Goal: Task Accomplishment & Management: Manage account settings

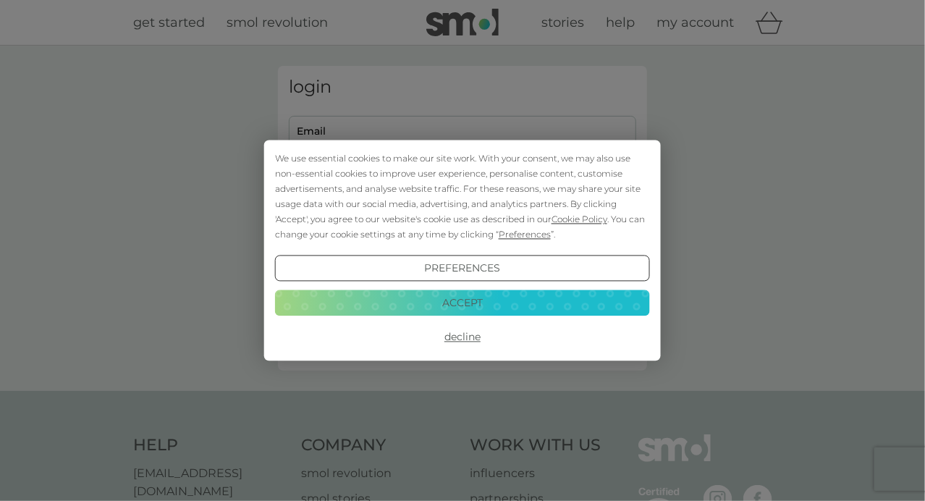
click at [444, 303] on button "Accept" at bounding box center [462, 302] width 375 height 26
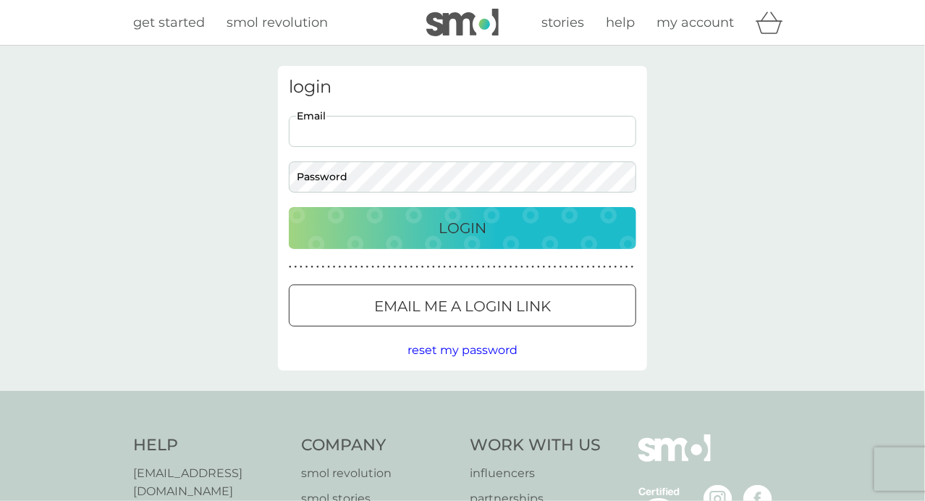
click at [537, 137] on input "Email" at bounding box center [462, 131] width 347 height 31
click at [636, 128] on nordpass-icon at bounding box center [636, 130] width 0 height 12
click at [795, 221] on div "login Email Password Login ● ● ● ● ● ● ● ● ● ● ● ● ● ● ● ● ● ● ● ● ● ● ● ● ● ● …" at bounding box center [462, 218] width 925 height 345
click at [325, 133] on input "Email" at bounding box center [462, 131] width 347 height 31
type input "info@michaeldresser.co.uk"
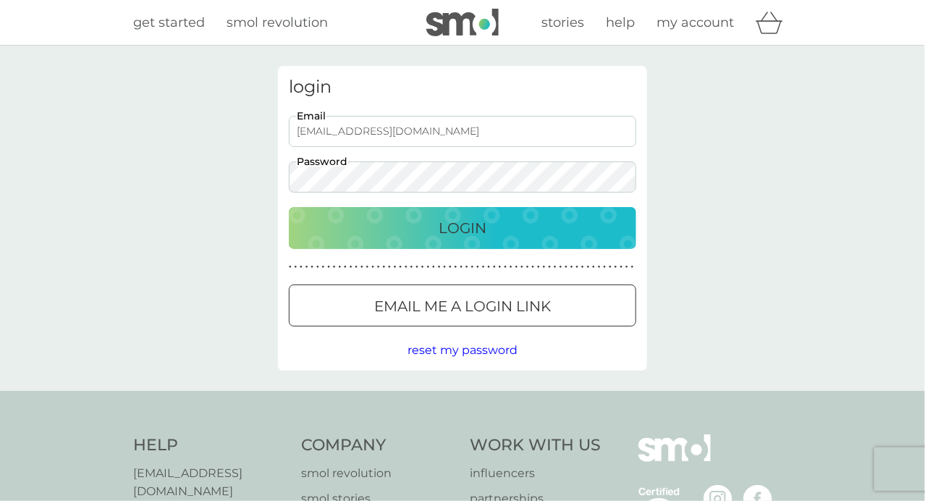
drag, startPoint x: 454, startPoint y: 222, endPoint x: 462, endPoint y: 218, distance: 9.1
click at [454, 222] on p "Login" at bounding box center [462, 227] width 48 height 23
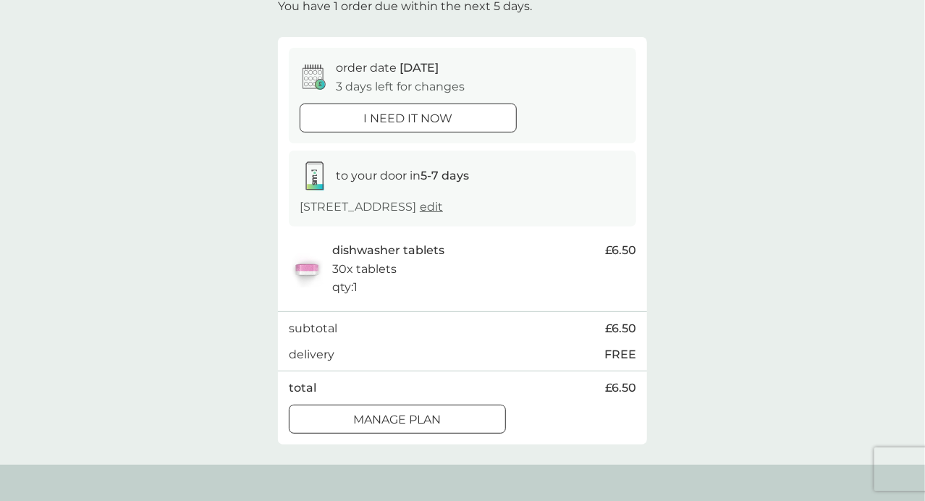
scroll to position [152, 0]
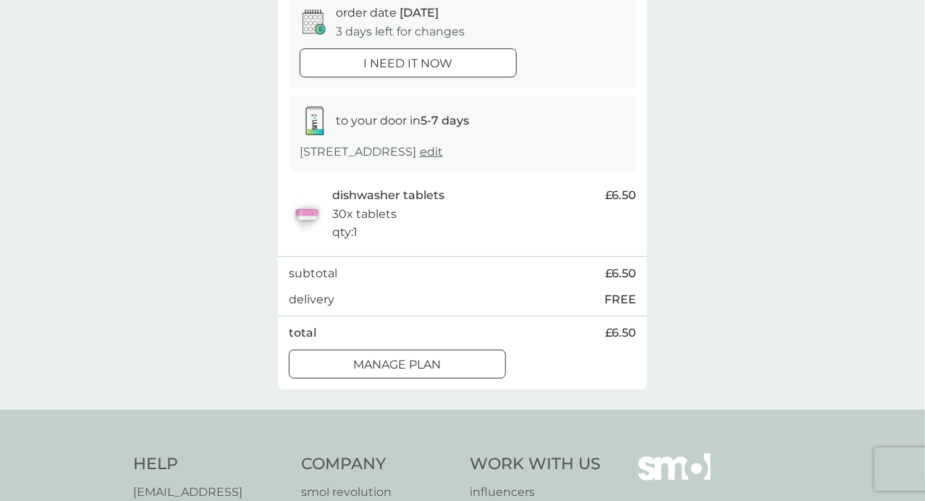
click at [383, 364] on div at bounding box center [379, 362] width 11 height 11
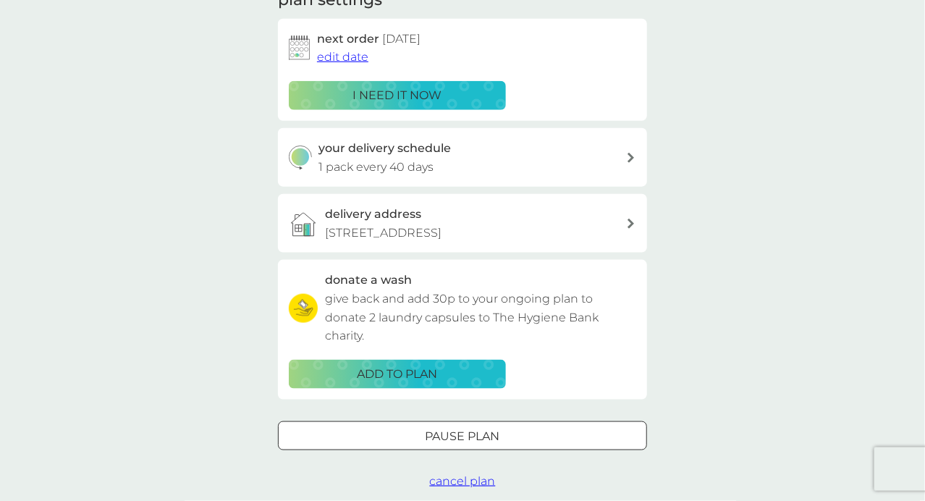
scroll to position [305, 0]
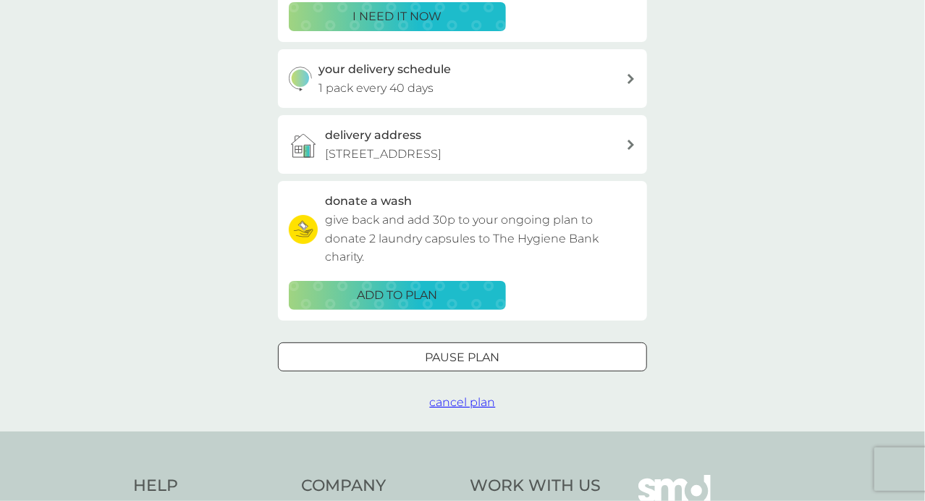
click at [441, 355] on div at bounding box center [445, 356] width 9 height 9
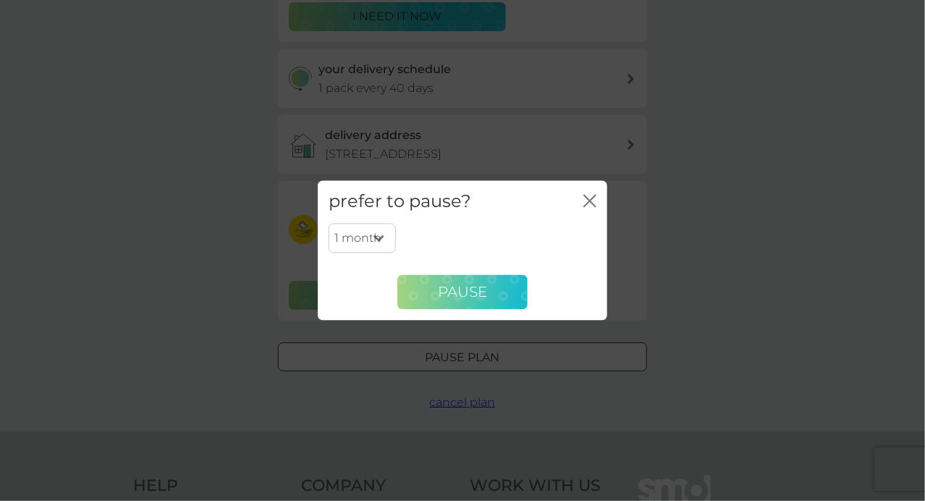
click at [491, 295] on button "Pause" at bounding box center [462, 292] width 130 height 35
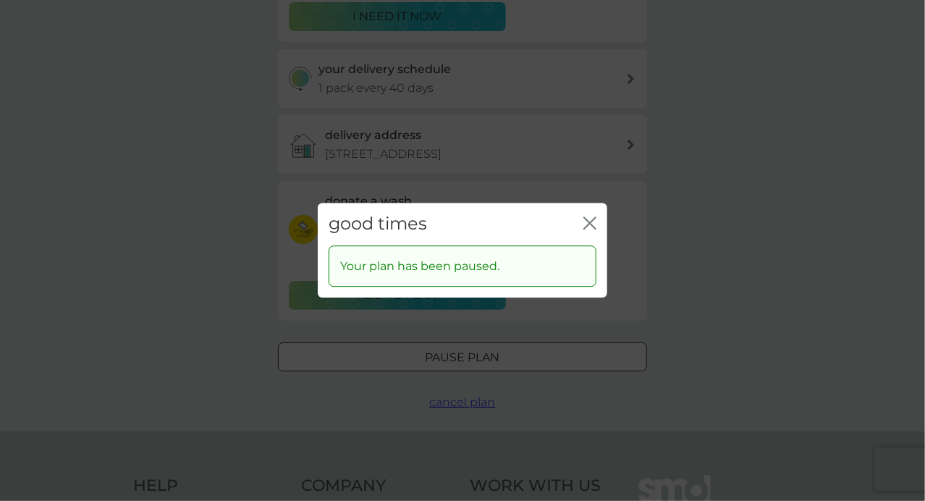
click at [587, 229] on icon "close" at bounding box center [589, 222] width 13 height 13
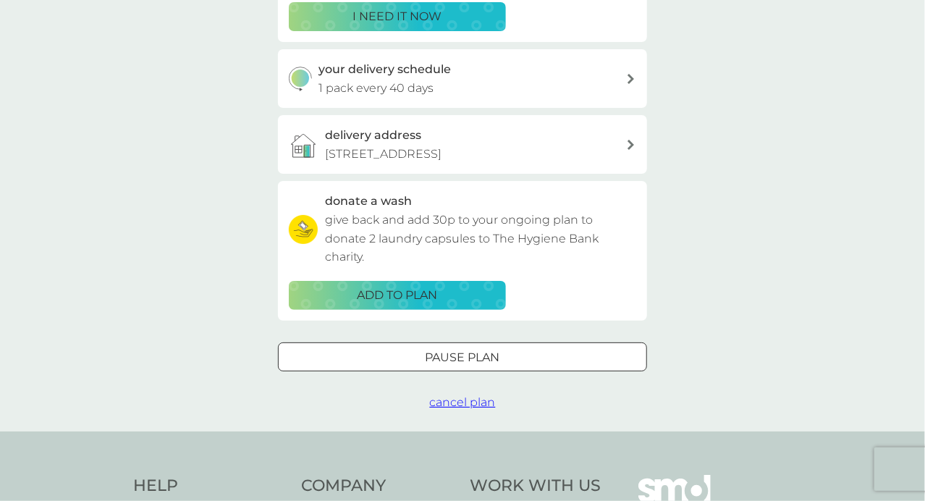
scroll to position [0, 0]
